Goal: Task Accomplishment & Management: Manage account settings

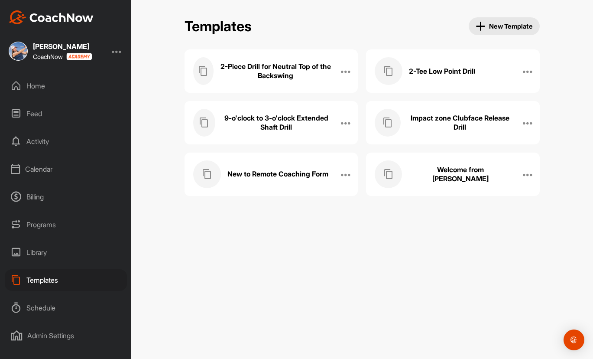
scroll to position [43, 0]
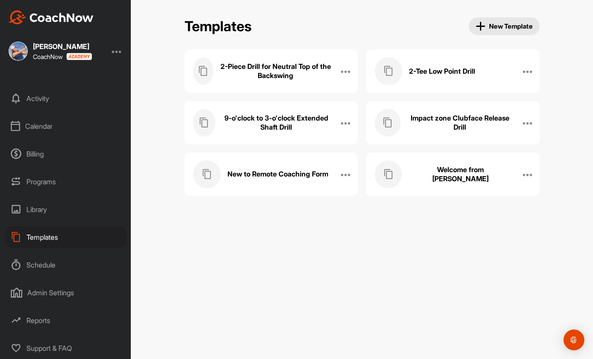
click at [63, 291] on div "Admin Settings" at bounding box center [66, 293] width 122 height 22
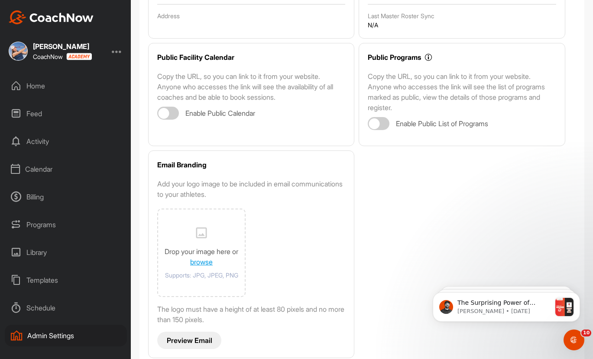
scroll to position [163, 0]
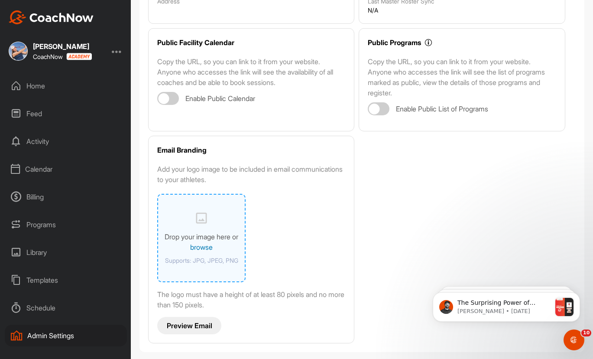
click at [198, 250] on link "browse" at bounding box center [201, 247] width 23 height 9
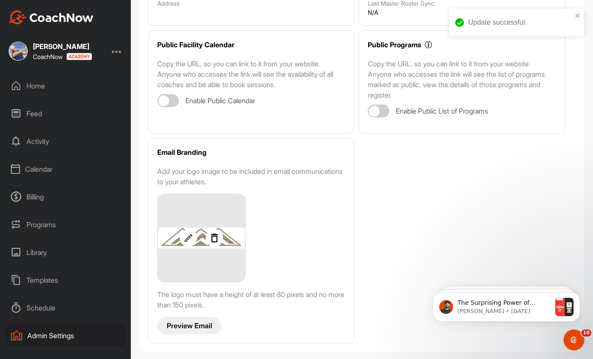
scroll to position [160, 0]
click at [192, 328] on p "Preview Email" at bounding box center [190, 325] width 46 height 9
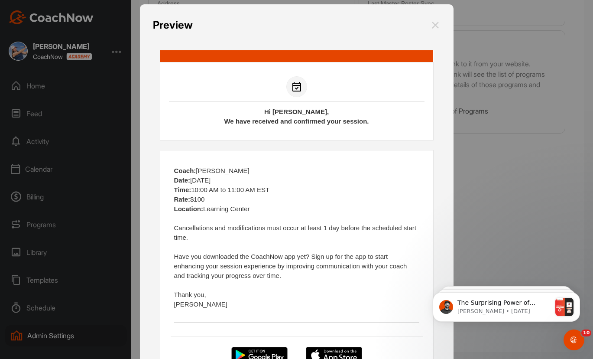
scroll to position [0, 0]
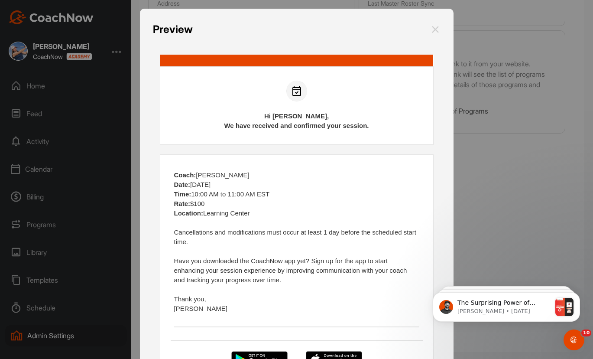
click at [437, 28] on img at bounding box center [435, 30] width 10 height 16
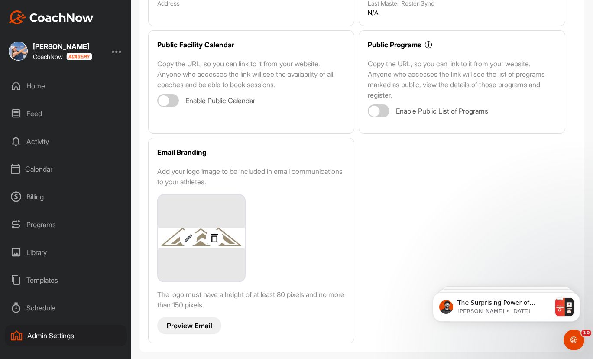
click at [191, 241] on img at bounding box center [188, 238] width 17 height 10
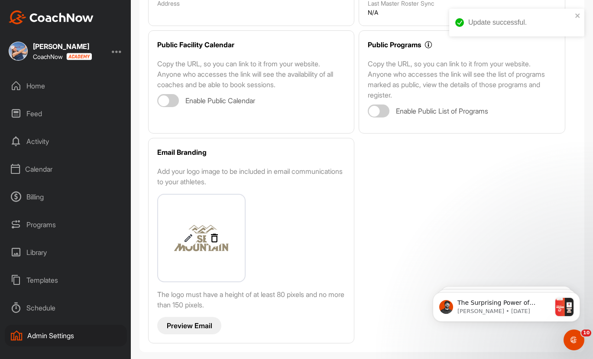
click at [187, 322] on p "Preview Email" at bounding box center [190, 325] width 46 height 9
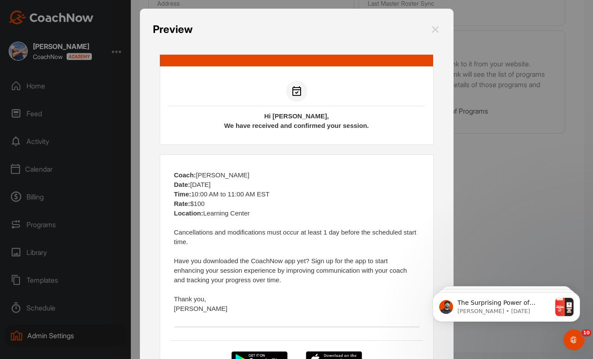
click at [435, 29] on img at bounding box center [435, 30] width 10 height 16
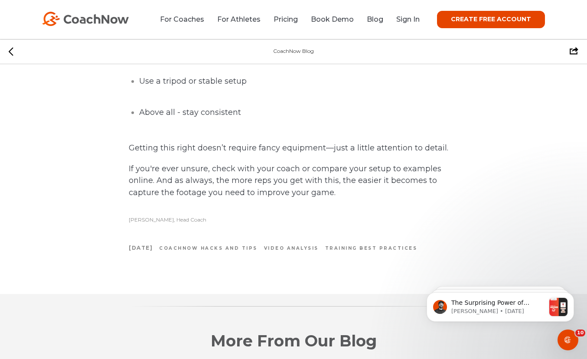
scroll to position [1300, 0]
